Goal: Task Accomplishment & Management: Manage account settings

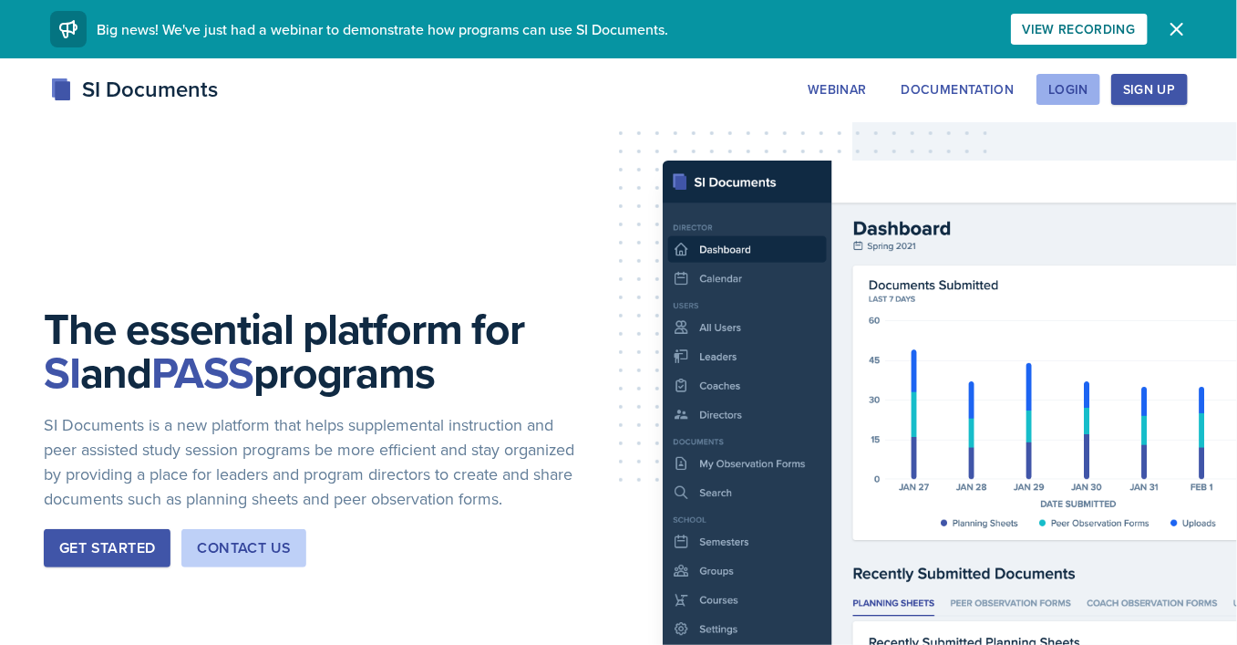
click at [1080, 89] on div "Login" at bounding box center [1069, 89] width 40 height 15
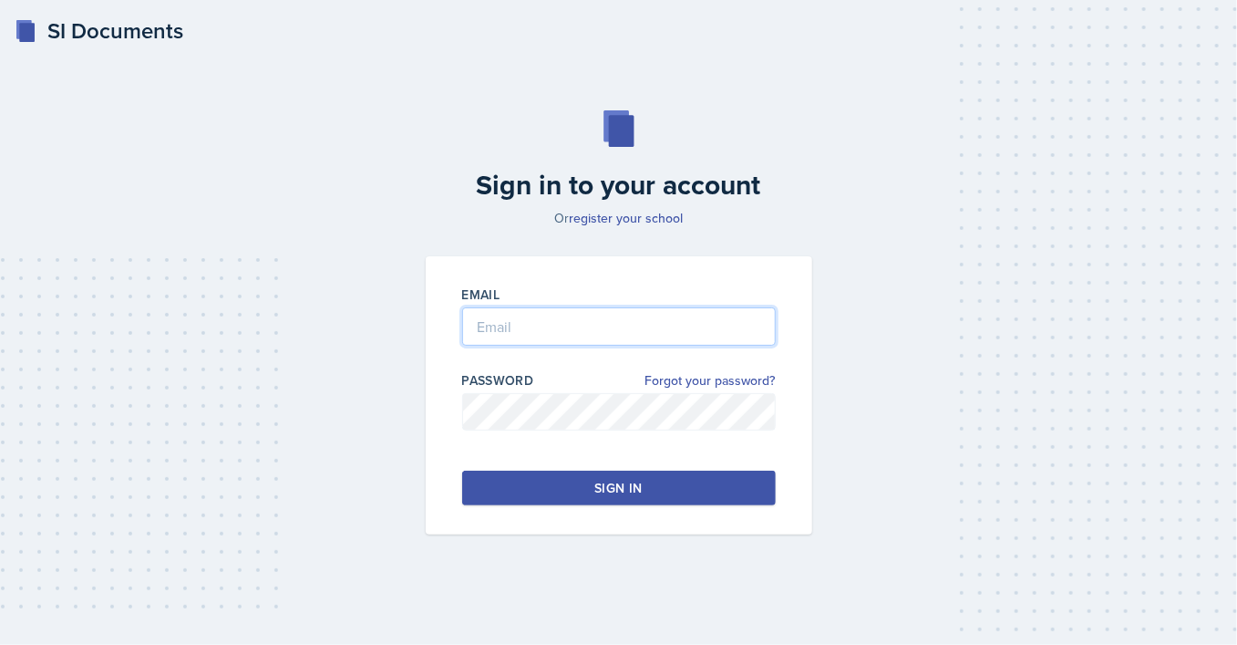
click at [548, 325] on input "email" at bounding box center [619, 326] width 314 height 38
type input "romanee.murillo@bobcats.gcsu.edu"
click at [617, 489] on div "Sign in" at bounding box center [617, 488] width 47 height 18
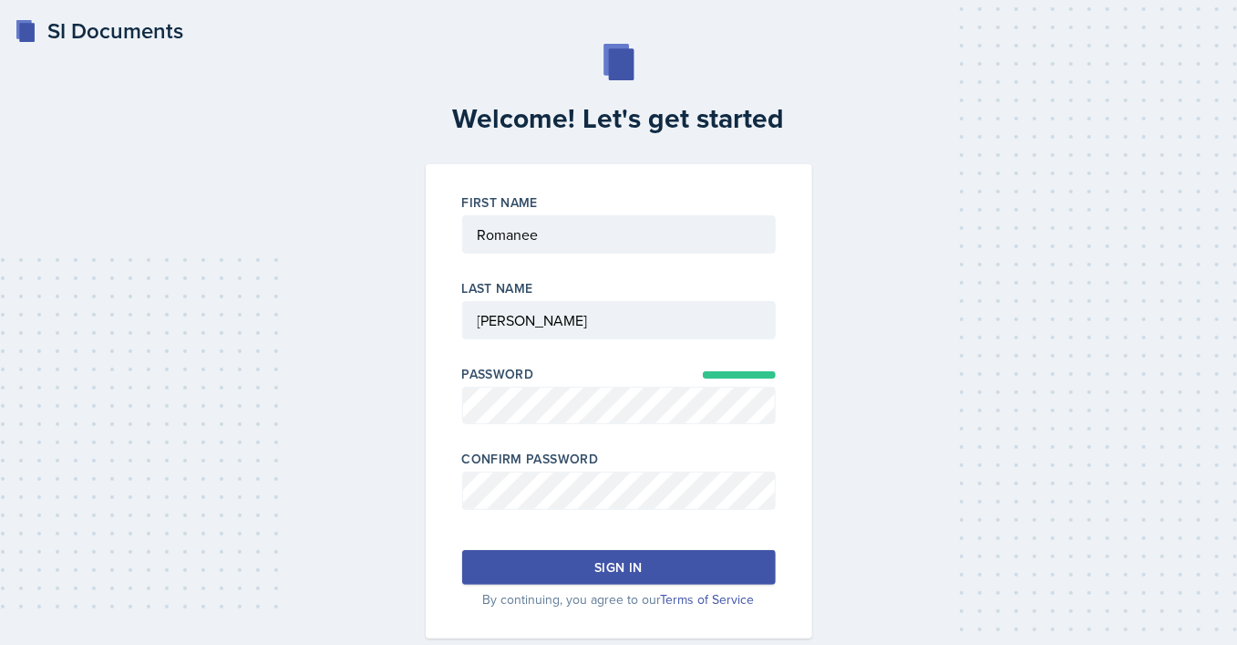
click at [625, 568] on div "Sign in" at bounding box center [617, 567] width 47 height 18
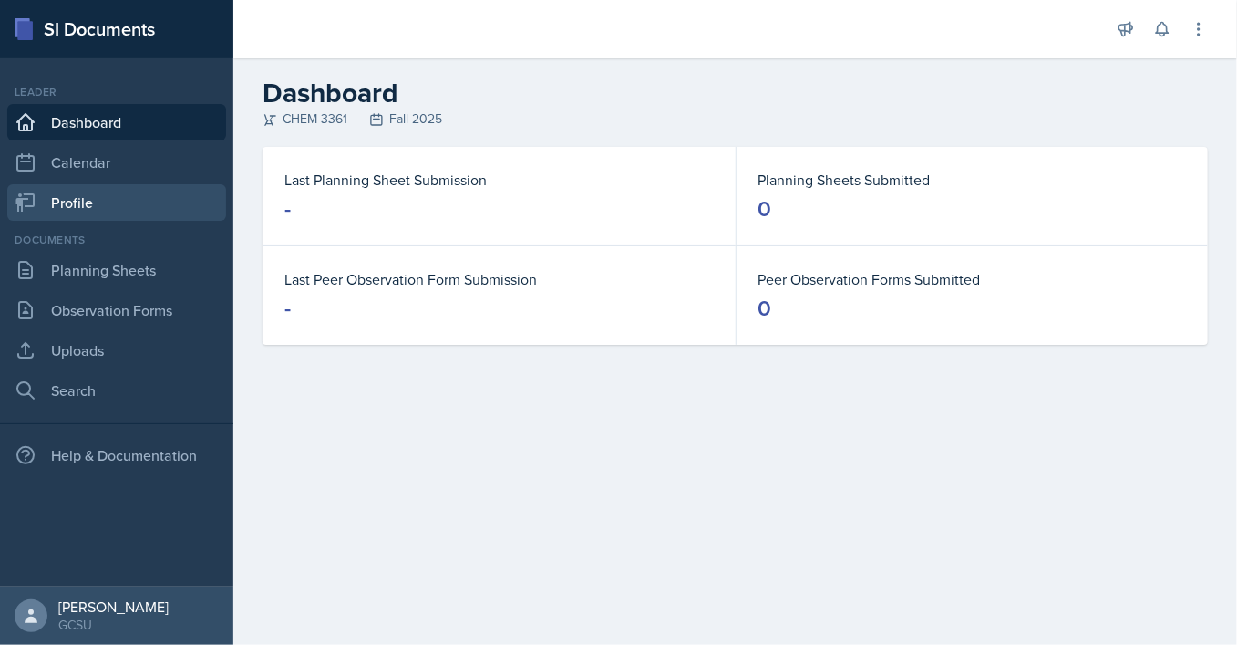
click at [107, 202] on link "Profile" at bounding box center [116, 202] width 219 height 36
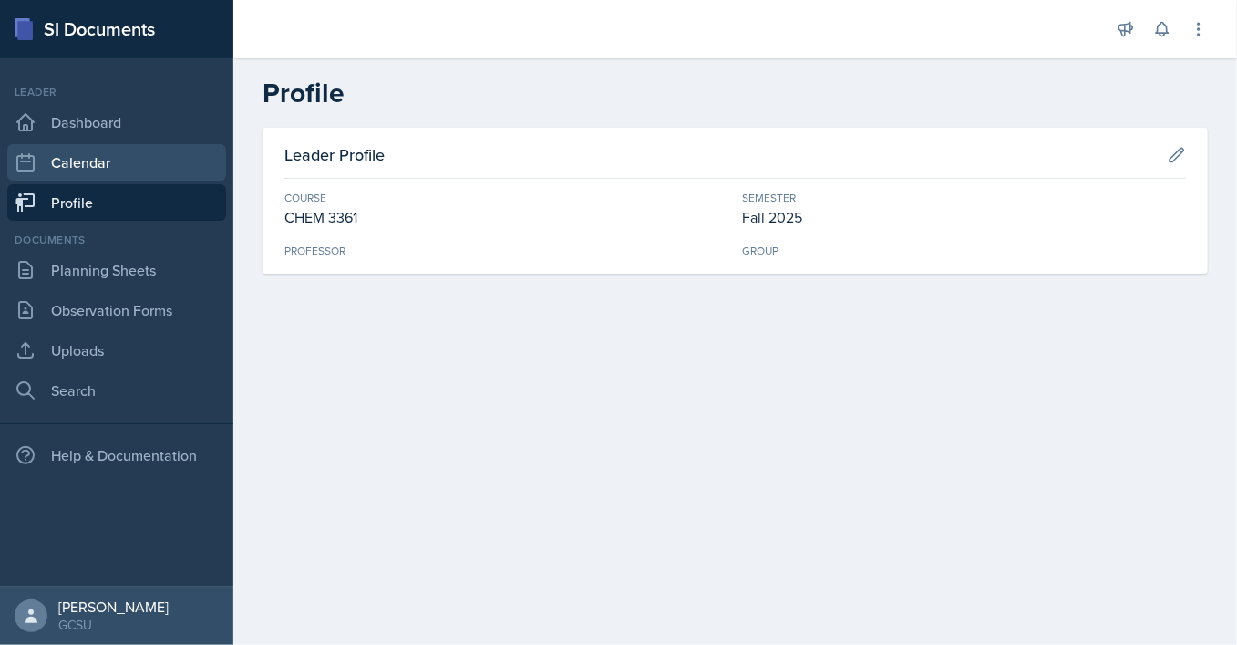
click at [171, 166] on link "Calendar" at bounding box center [116, 162] width 219 height 36
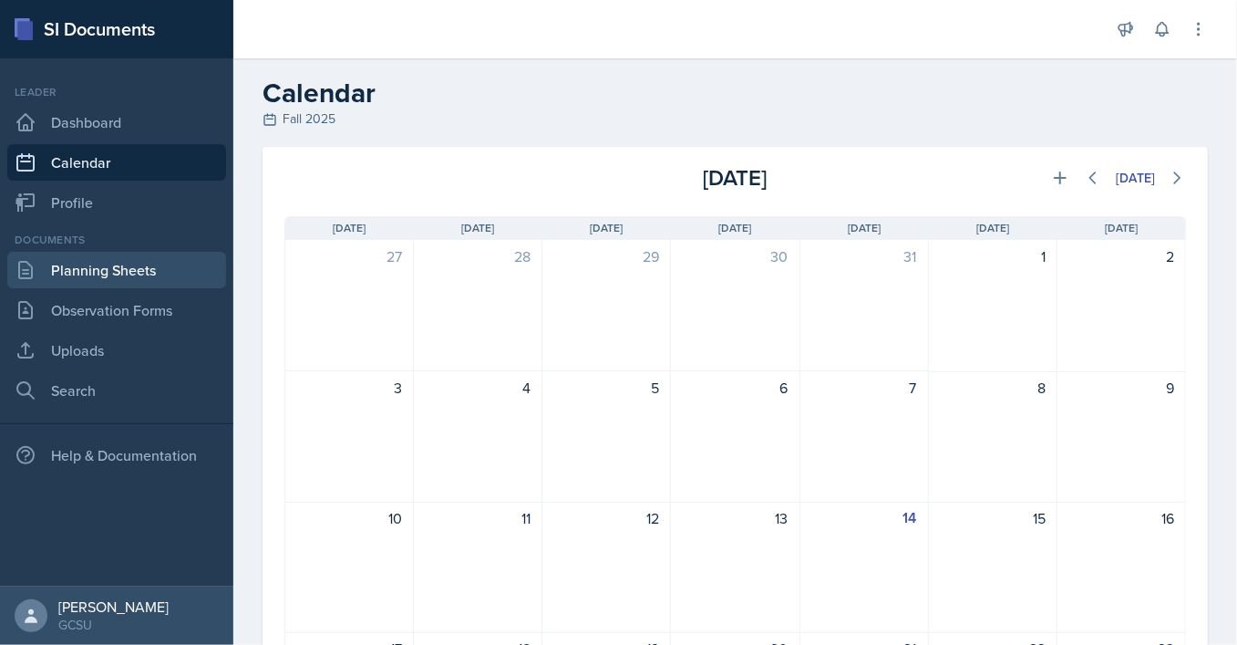
click at [150, 276] on link "Planning Sheets" at bounding box center [116, 270] width 219 height 36
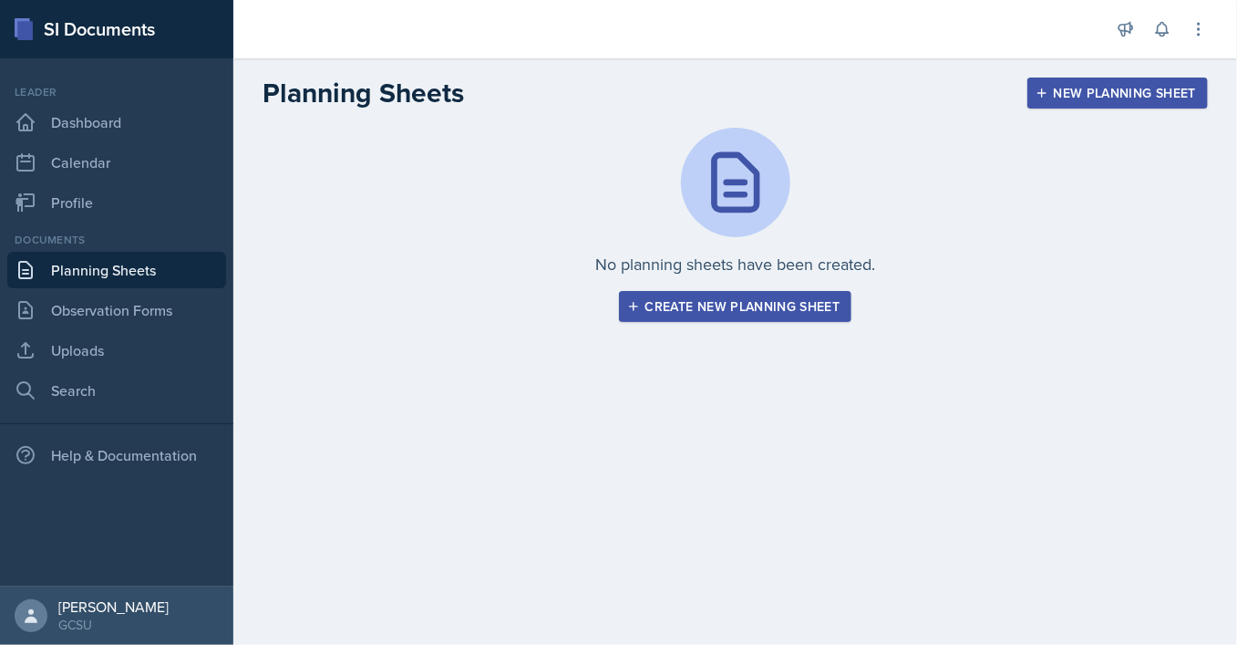
click at [154, 328] on div "Documents Planning Sheets Observation Forms Uploads Search" at bounding box center [116, 320] width 219 height 177
click at [114, 117] on link "Dashboard" at bounding box center [116, 122] width 219 height 36
